Goal: Task Accomplishment & Management: Manage account settings

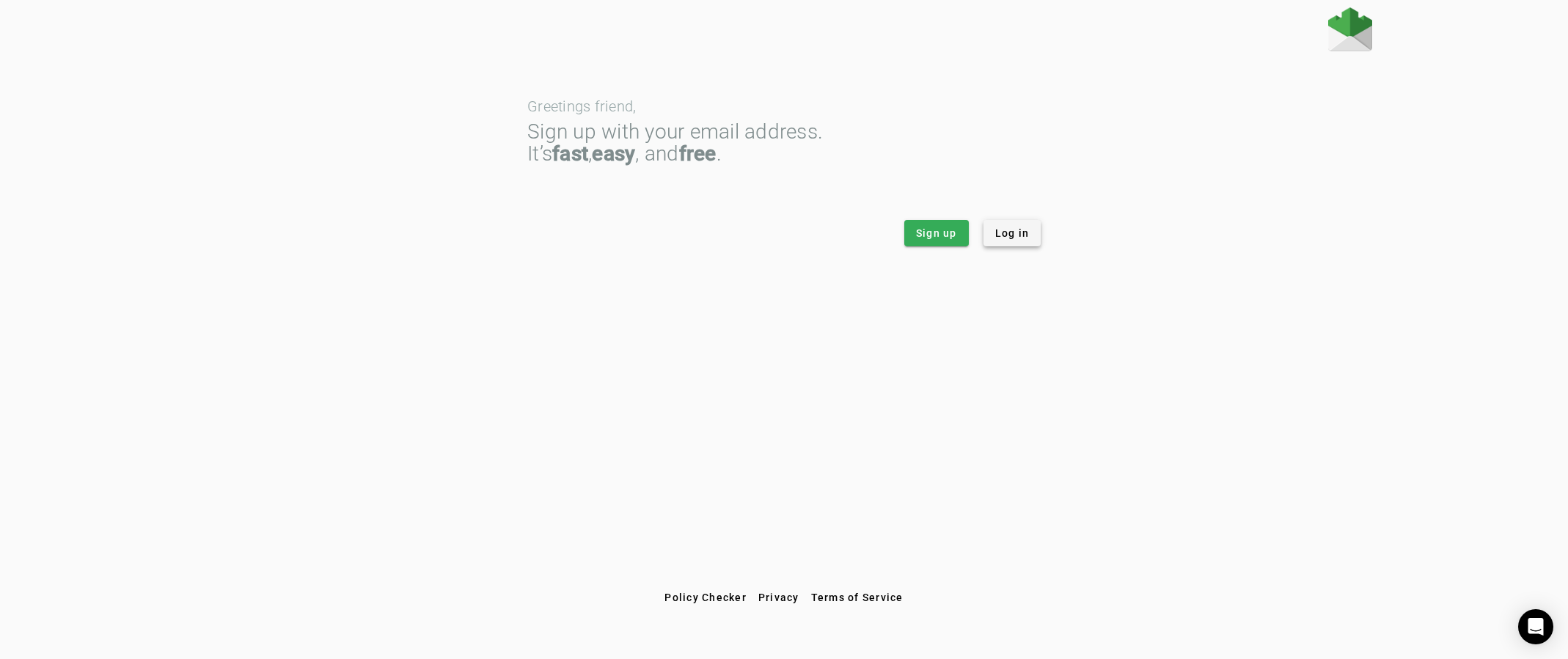
click at [1036, 243] on span at bounding box center [1012, 233] width 58 height 35
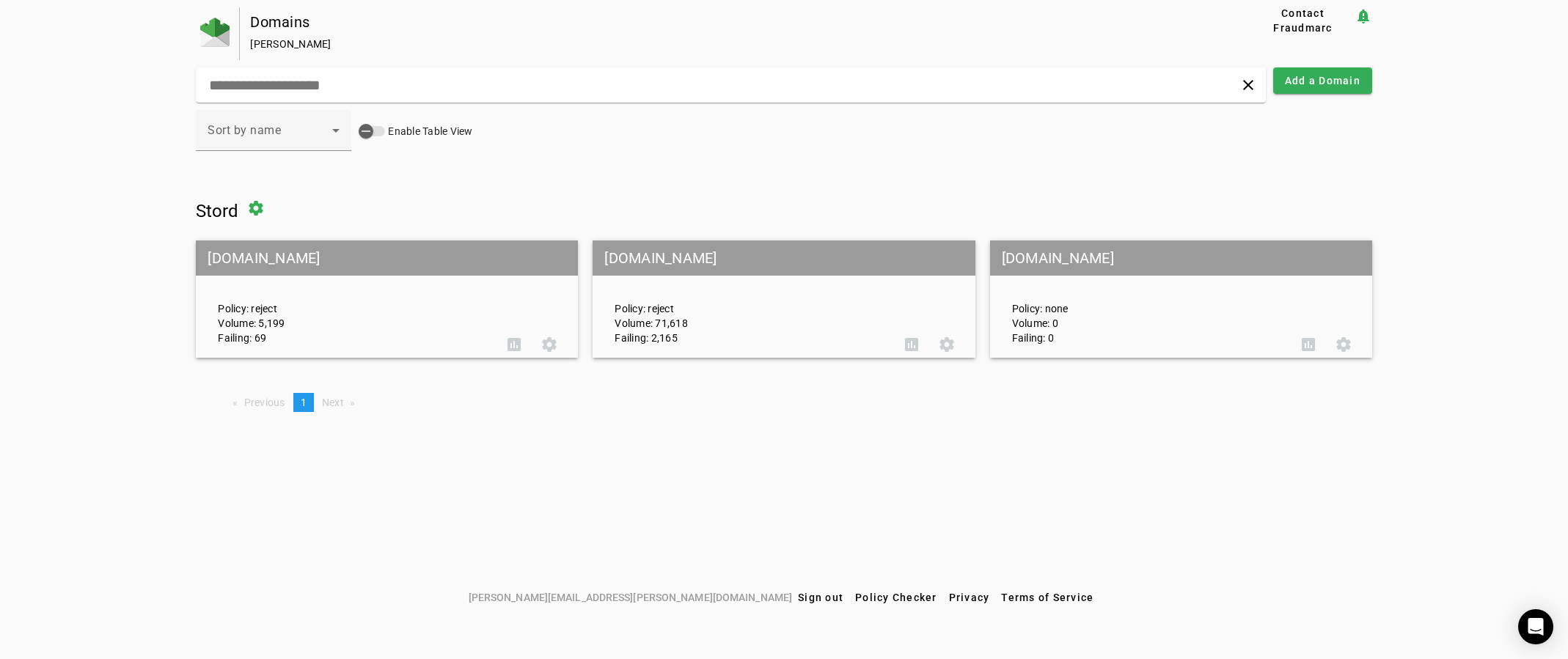
click at [731, 259] on mat-grid-tile-header "[DOMAIN_NAME]" at bounding box center [783, 257] width 382 height 35
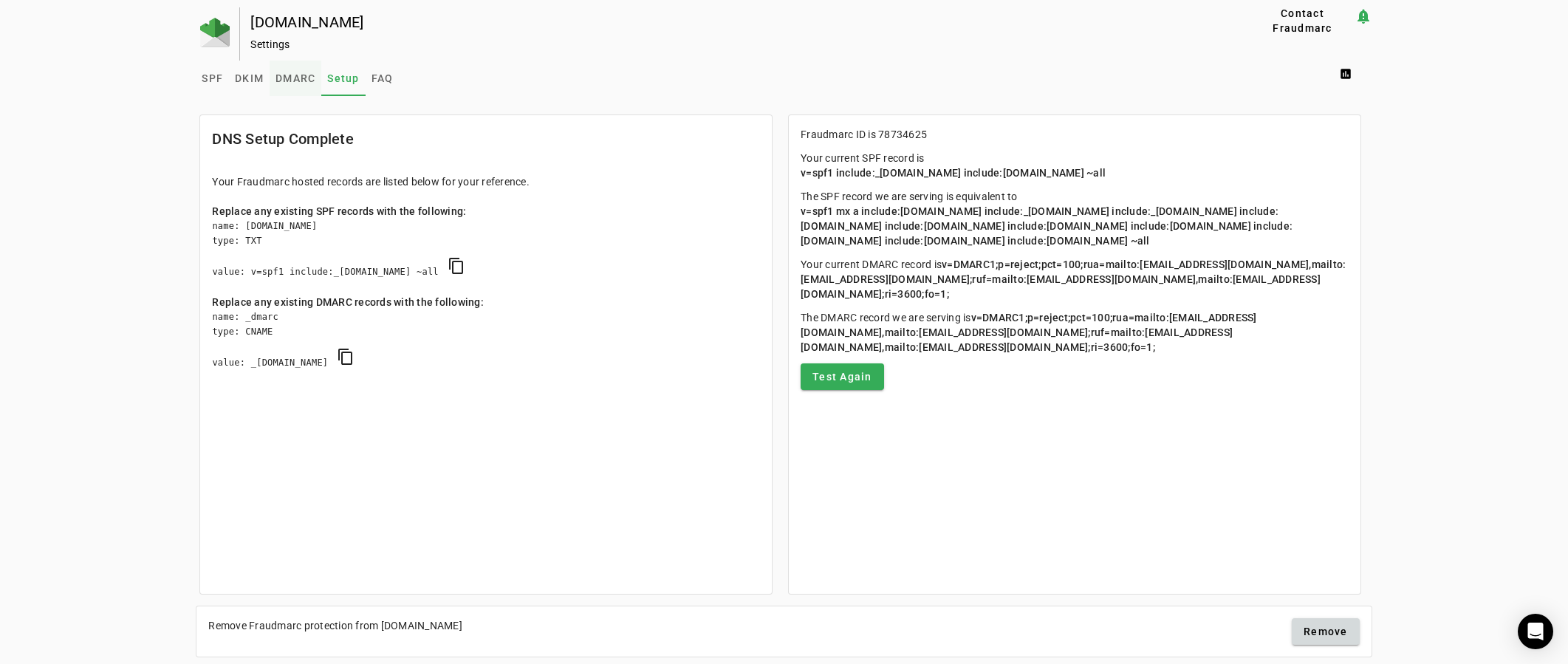
click at [307, 81] on span "DMARC" at bounding box center [295, 78] width 40 height 10
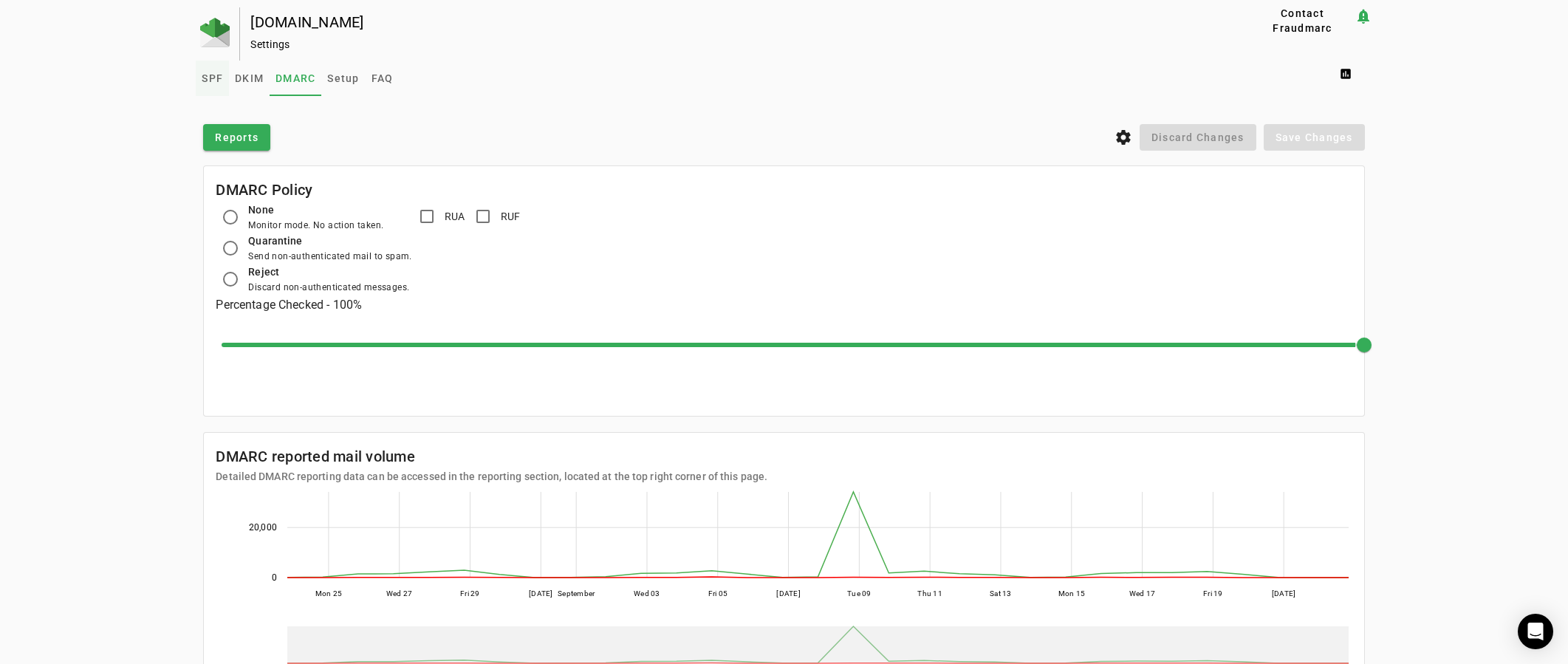
click at [217, 68] on span "SPF" at bounding box center [212, 78] width 22 height 35
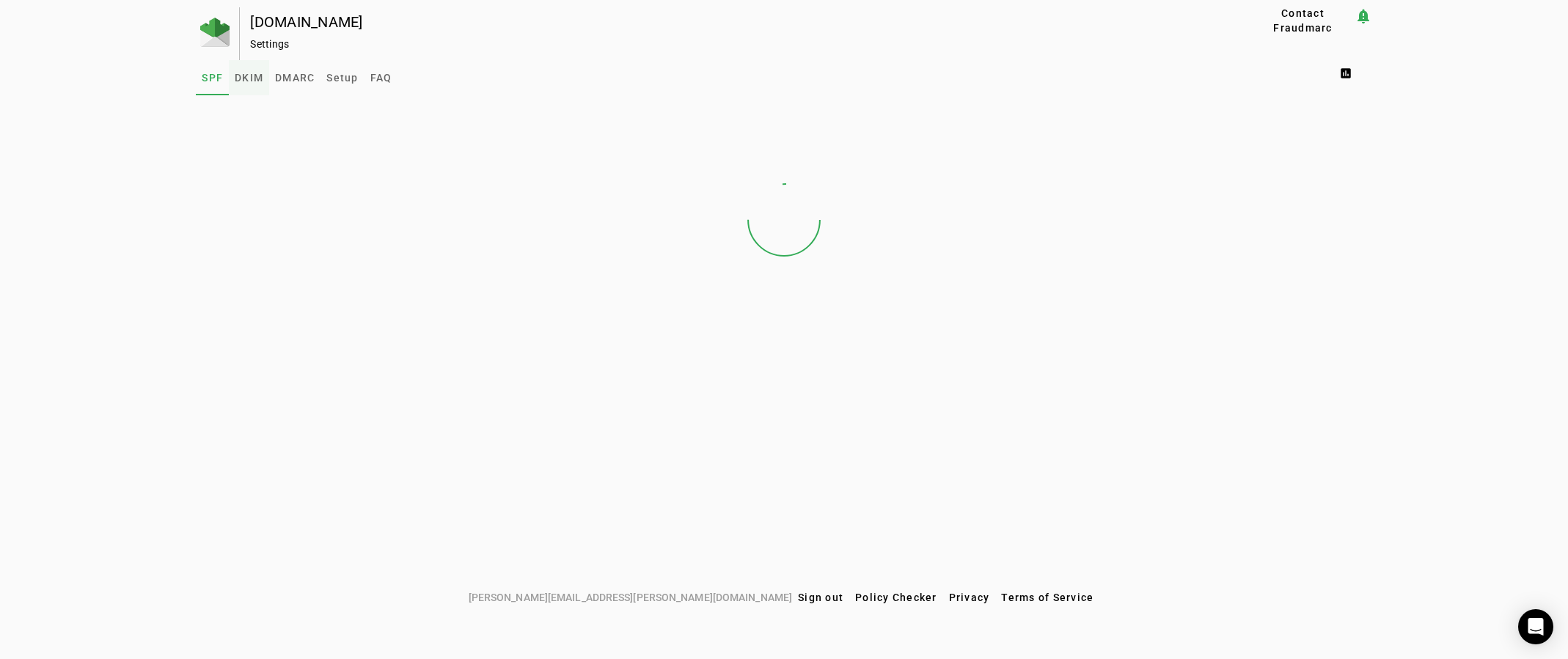
click at [251, 76] on span "DKIM" at bounding box center [249, 77] width 28 height 10
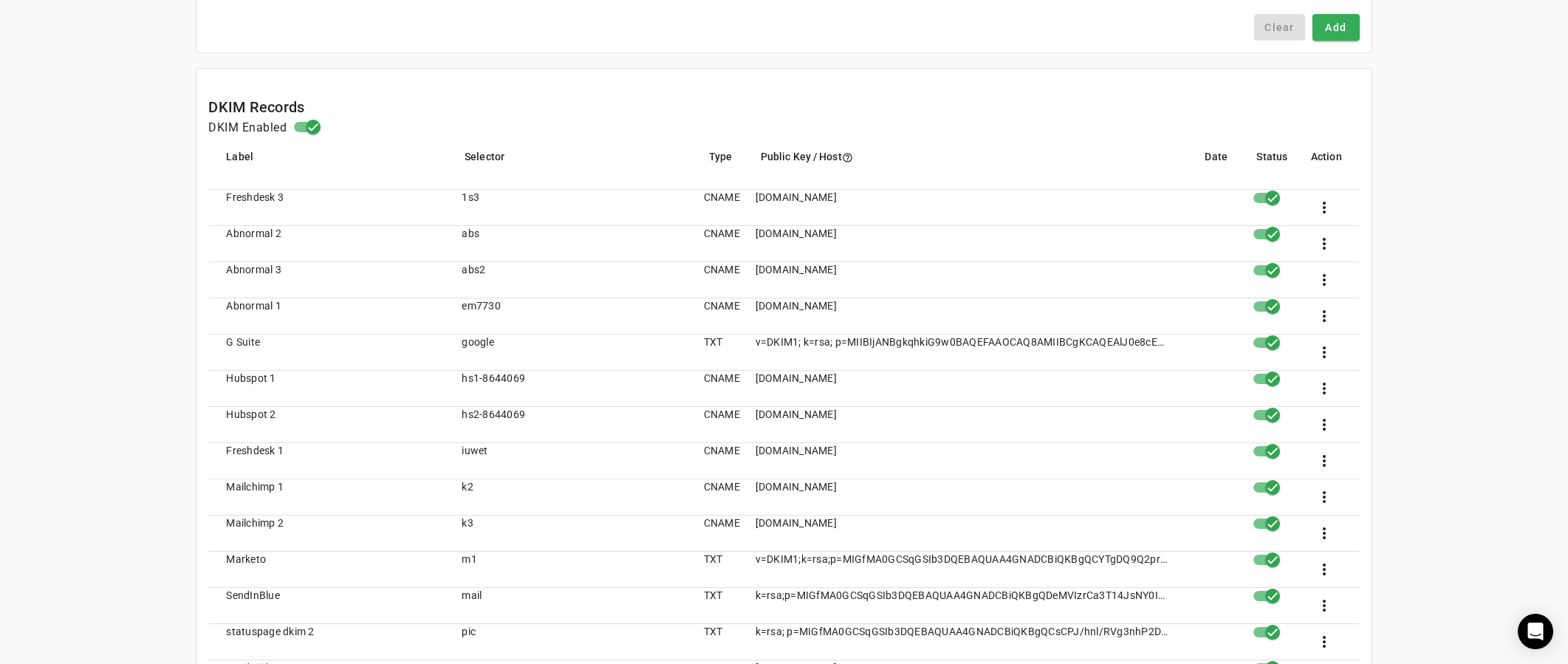
scroll to position [453, 0]
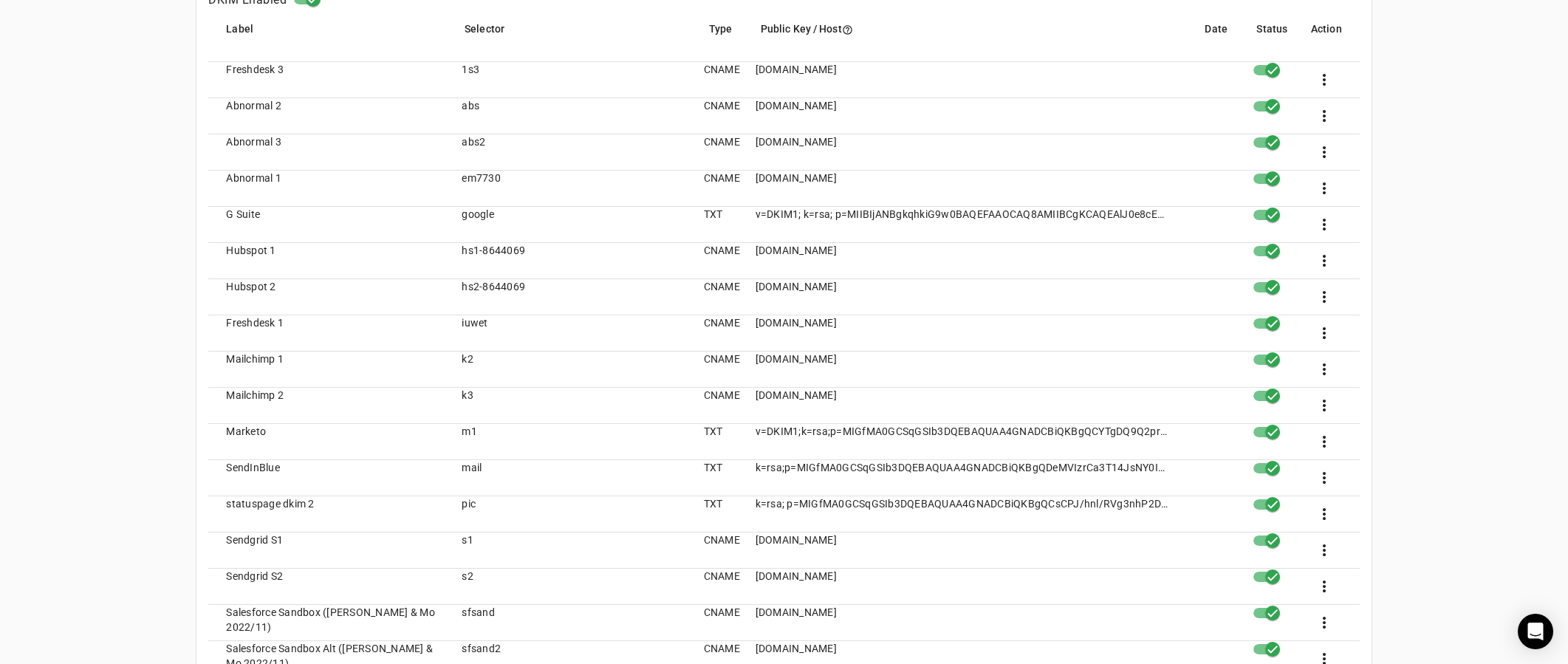
drag, startPoint x: 444, startPoint y: 168, endPoint x: 892, endPoint y: 183, distance: 448.3
click at [891, 183] on mat-row "Abnormal 1 em7730 CNAME [DOMAIN_NAME] more_vert" at bounding box center [784, 189] width 1151 height 36
click at [893, 183] on mat-cell "[DOMAIN_NAME]" at bounding box center [963, 189] width 439 height 36
click at [1332, 183] on span at bounding box center [1324, 188] width 35 height 35
click at [1342, 230] on button "edit Edit" at bounding box center [1359, 228] width 98 height 35
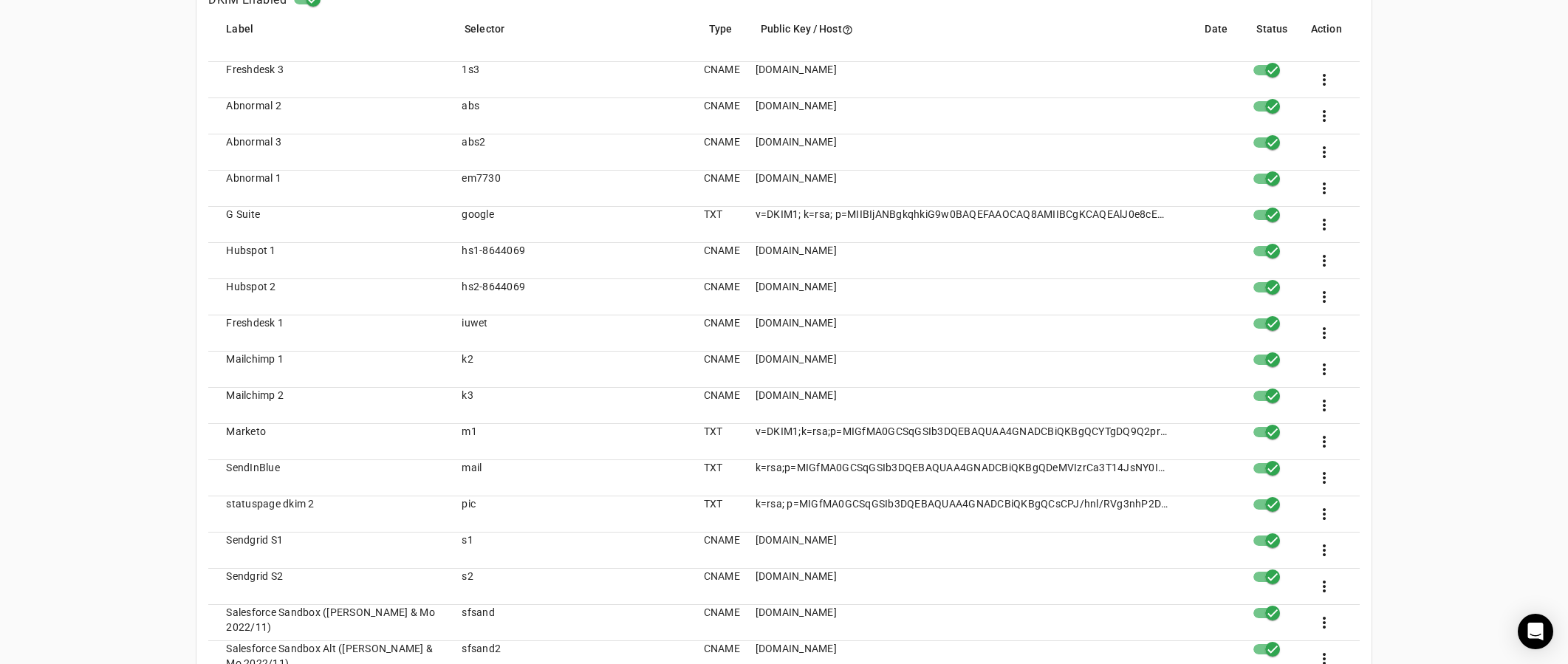
type input "******"
type input "**********"
type textarea "**********"
click at [481, 191] on mat-cell "em7730" at bounding box center [571, 189] width 241 height 36
drag, startPoint x: 525, startPoint y: 169, endPoint x: 455, endPoint y: 178, distance: 70.6
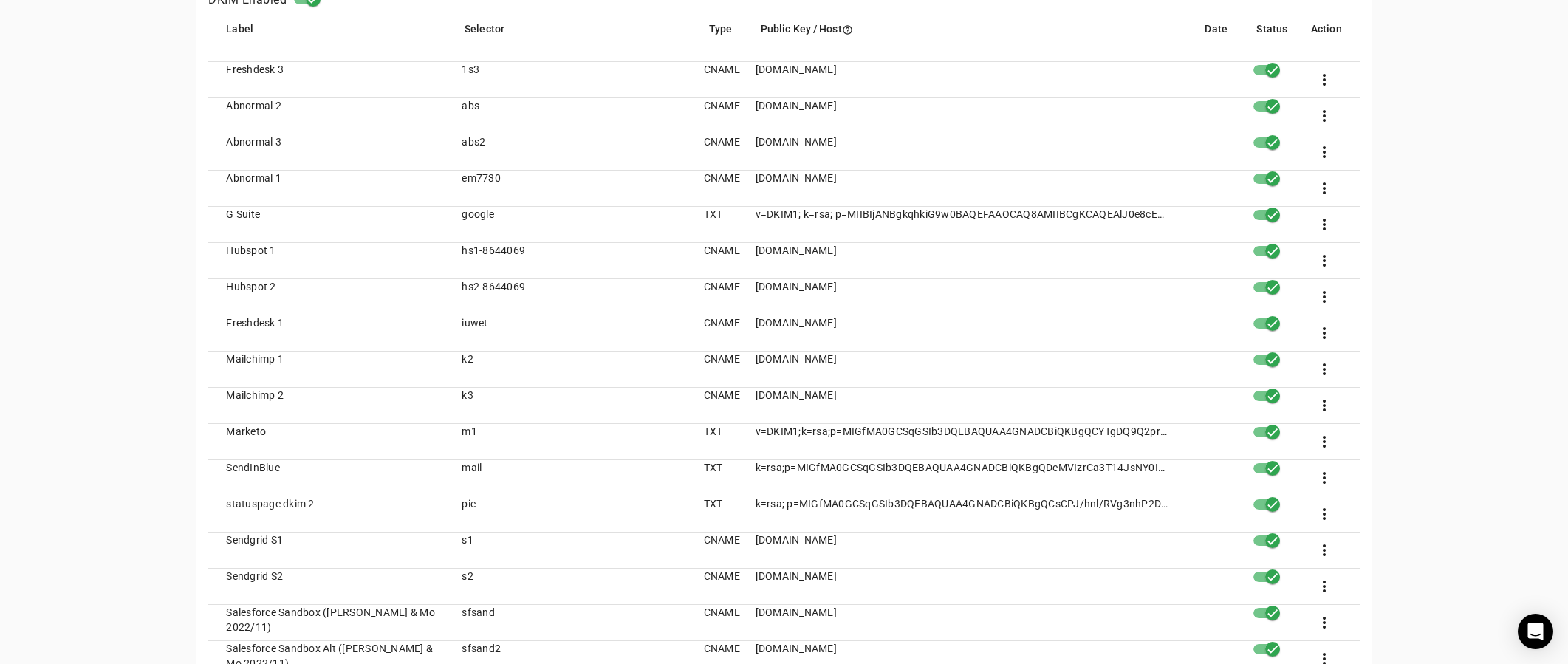
click at [455, 178] on mat-cell "em7730" at bounding box center [571, 189] width 241 height 36
drag, startPoint x: 455, startPoint y: 178, endPoint x: 466, endPoint y: 175, distance: 11.4
click at [455, 178] on mat-cell "em7730" at bounding box center [571, 189] width 241 height 36
click at [1317, 178] on span at bounding box center [1324, 188] width 35 height 35
click at [1325, 180] on div at bounding box center [784, 332] width 1568 height 664
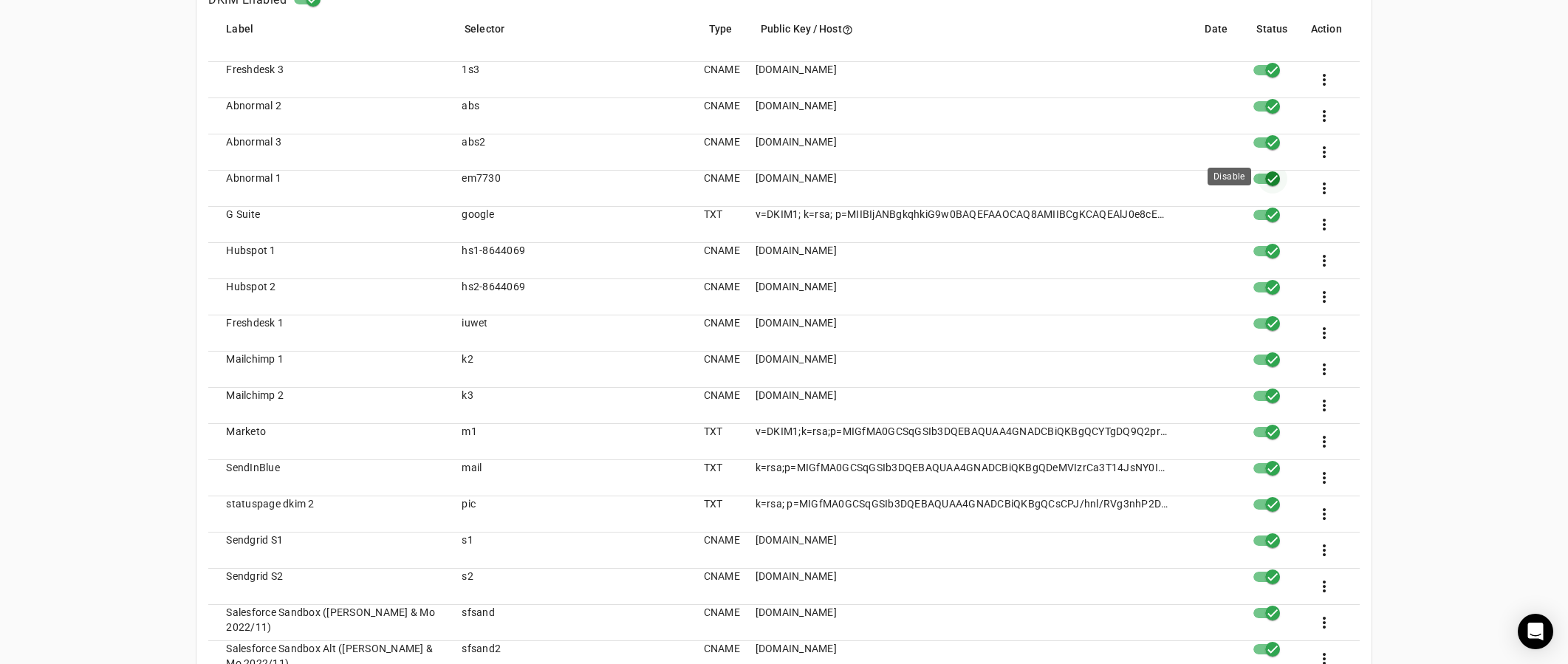
click at [1279, 176] on icon "button" at bounding box center [1273, 179] width 13 height 13
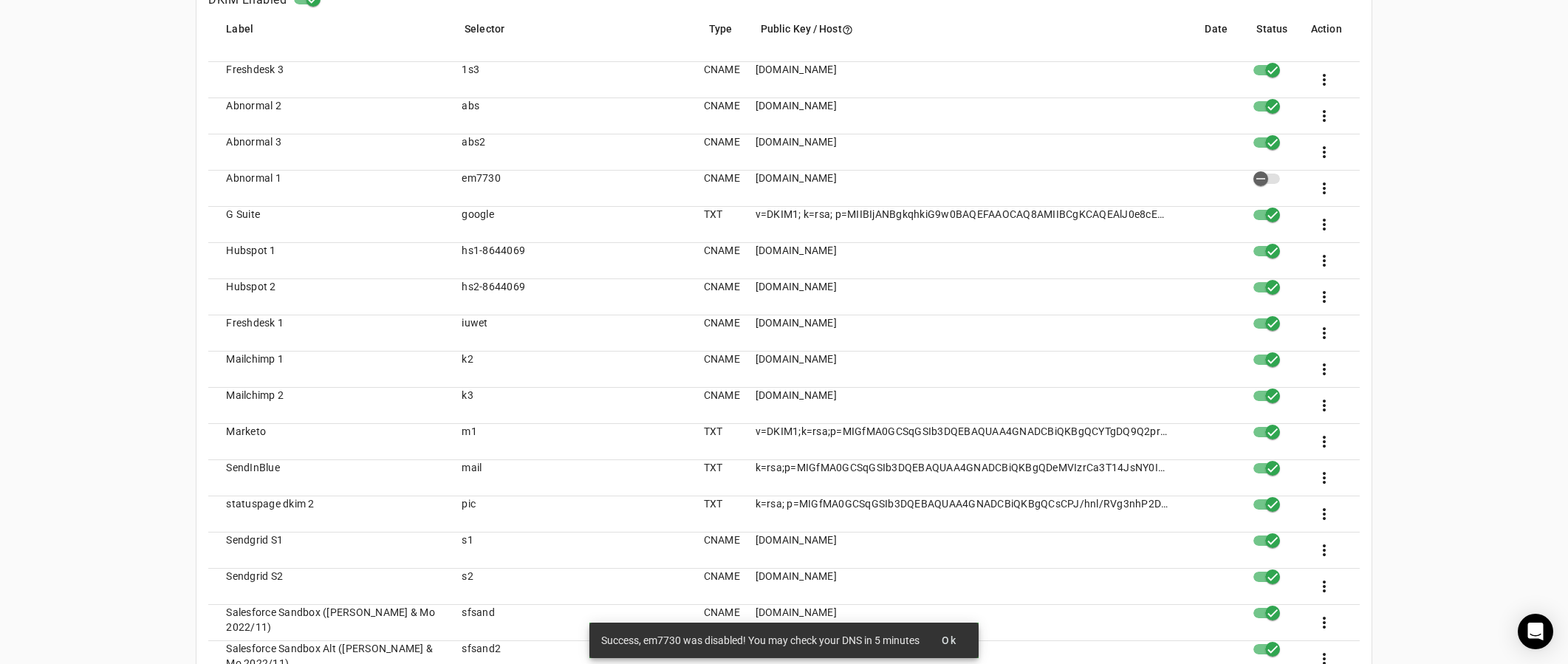
drag, startPoint x: 476, startPoint y: 178, endPoint x: 517, endPoint y: 179, distance: 41.0
click at [517, 179] on mat-cell "em7730" at bounding box center [571, 189] width 241 height 36
copy mat-cell "em7730"
